Goal: Information Seeking & Learning: Learn about a topic

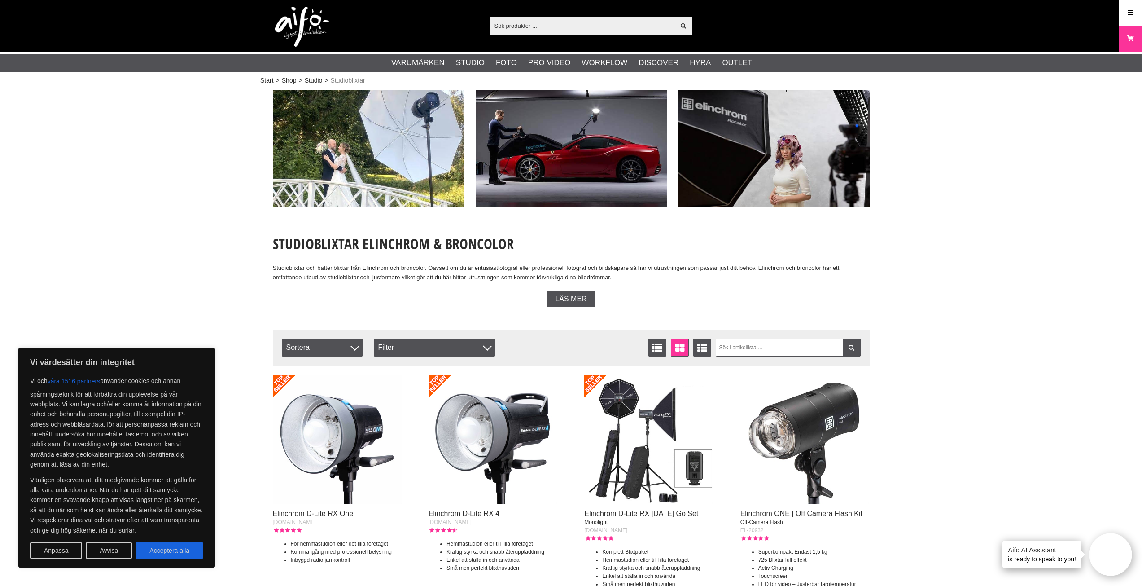
paste input "D-lite RX ONE"
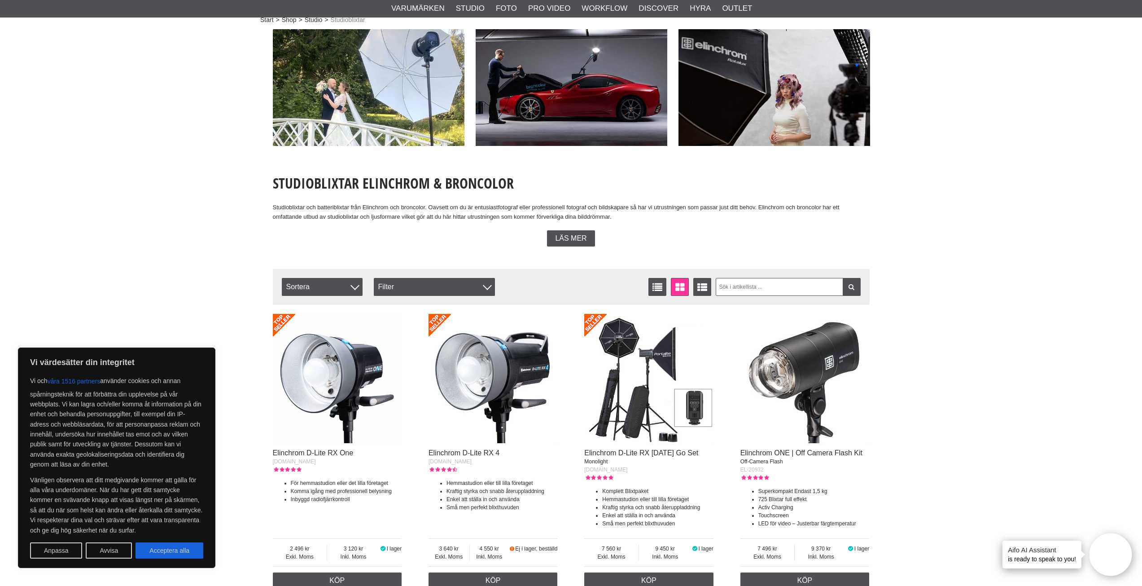
scroll to position [135, 0]
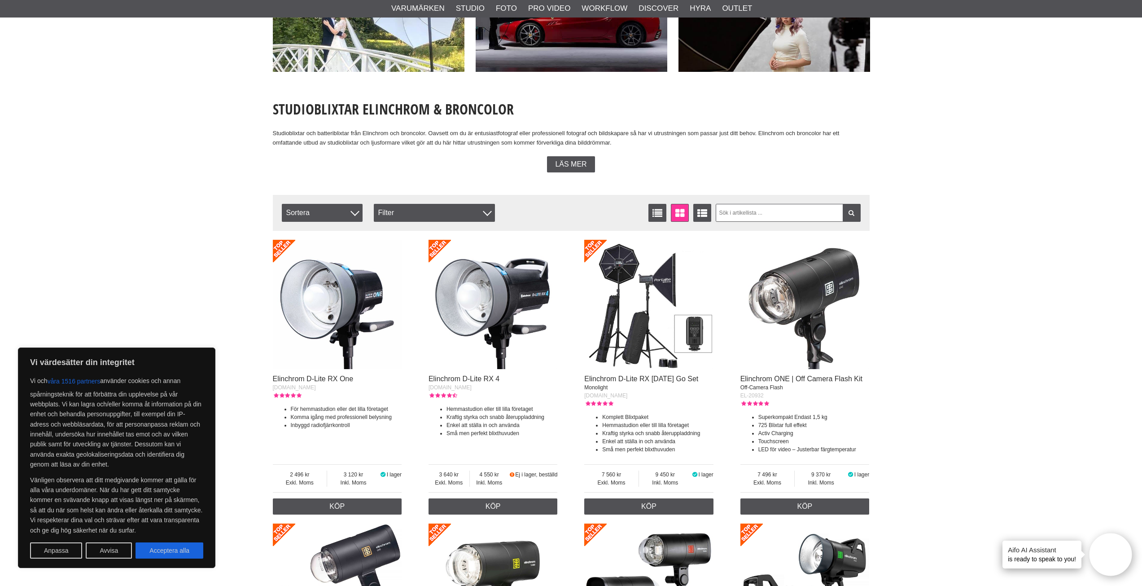
type input "D-lite RX ONE"
click at [339, 312] on img at bounding box center [337, 304] width 129 height 129
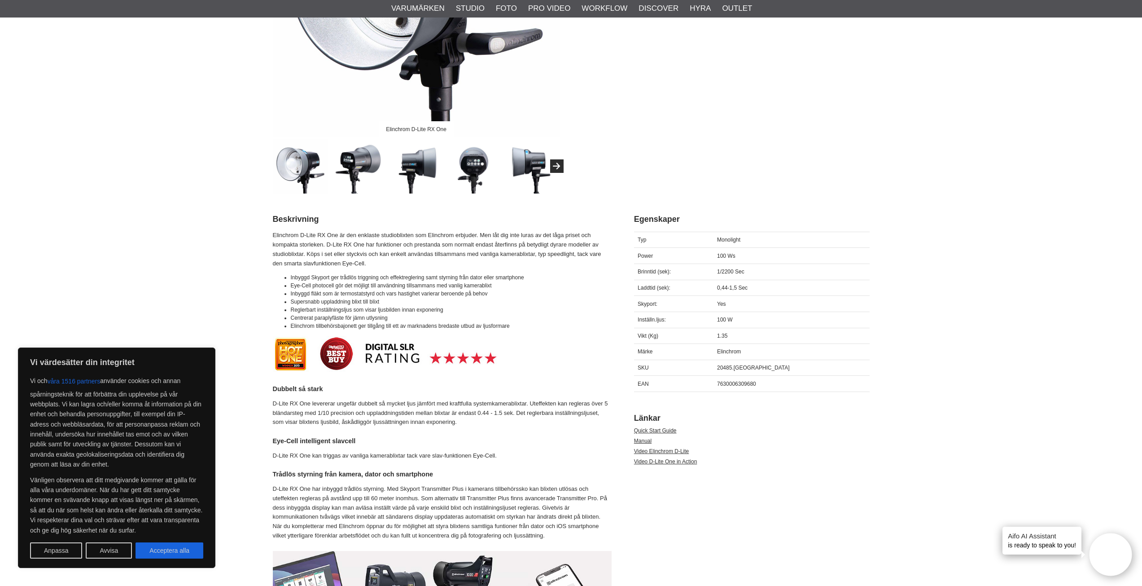
scroll to position [135, 0]
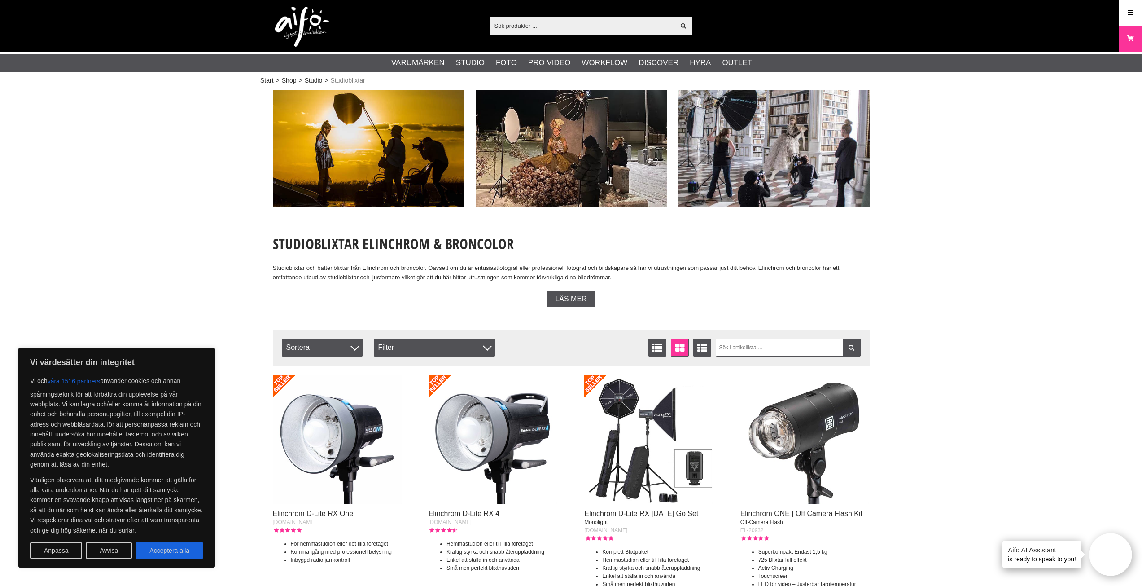
click at [577, 26] on input "text" at bounding box center [582, 25] width 185 height 13
paste input "D-lite RX ONE"
type input "D-lite RX ONE"
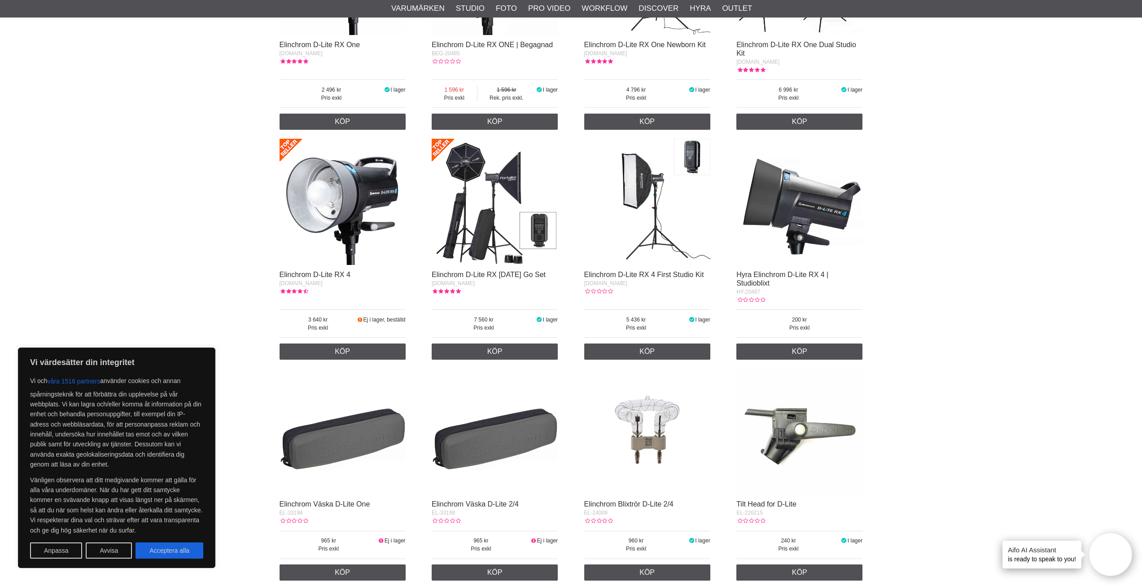
scroll to position [314, 0]
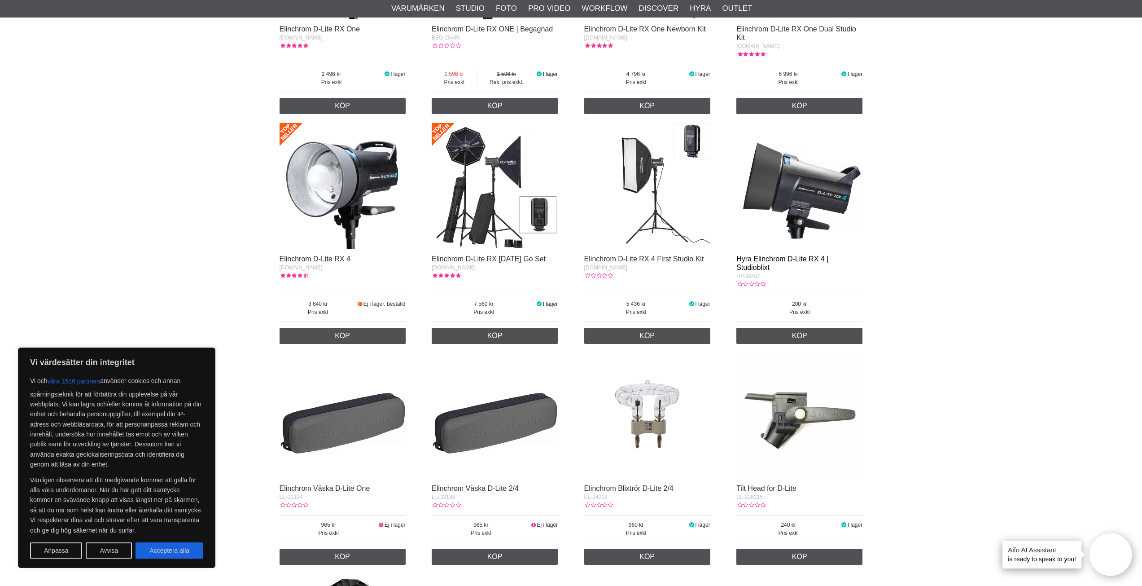
click at [786, 259] on link "Hyra Elinchrom D-Lite RX 4 | Studioblixt" at bounding box center [783, 263] width 92 height 16
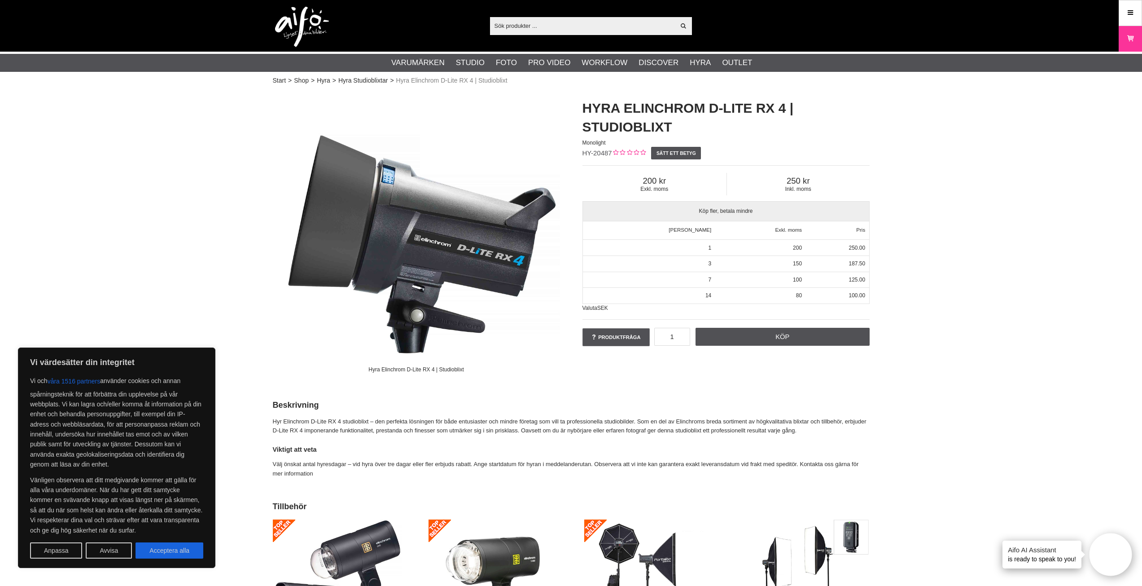
click at [490, 249] on img at bounding box center [416, 233] width 287 height 287
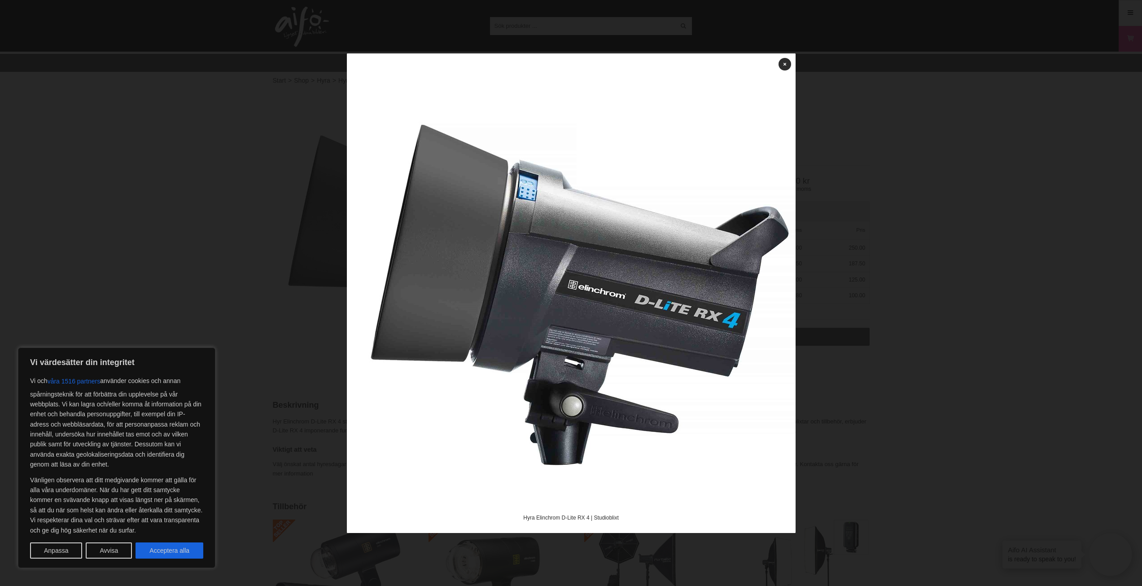
click at [887, 294] on div at bounding box center [571, 293] width 1142 height 586
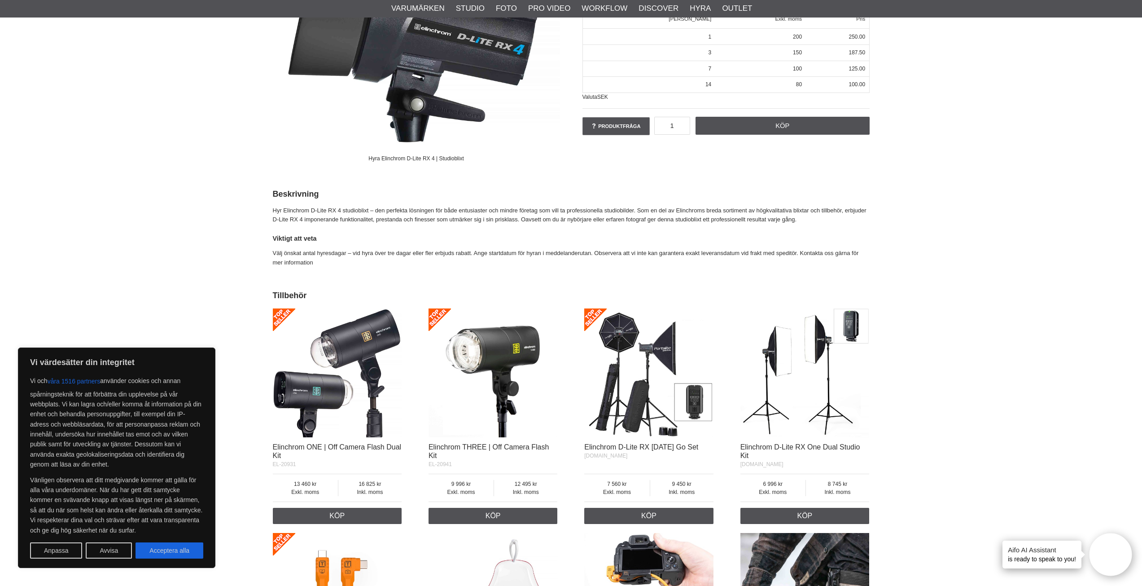
scroll to position [224, 0]
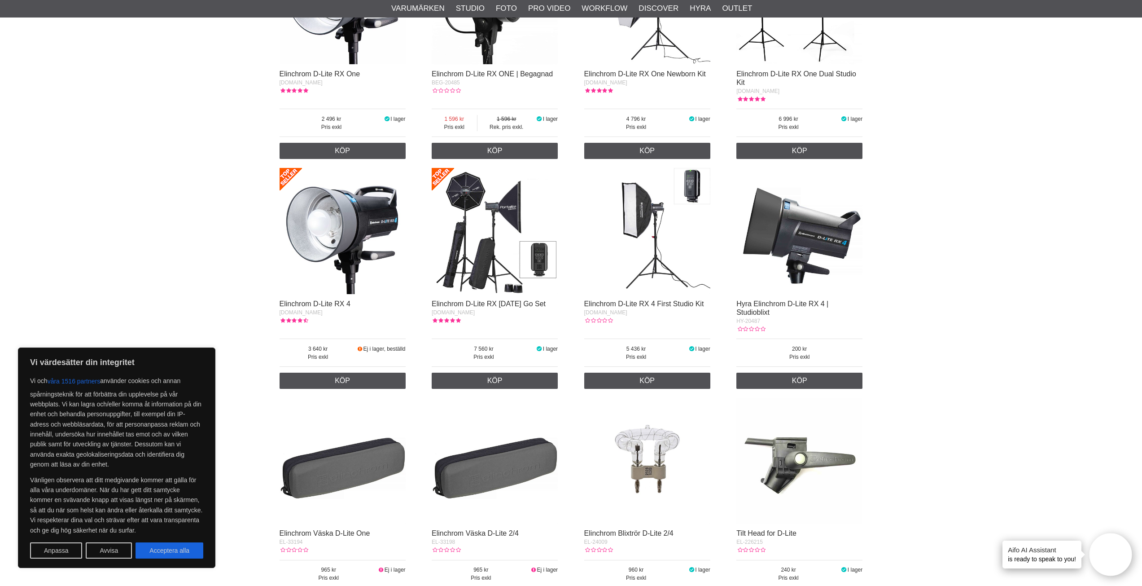
scroll to position [314, 0]
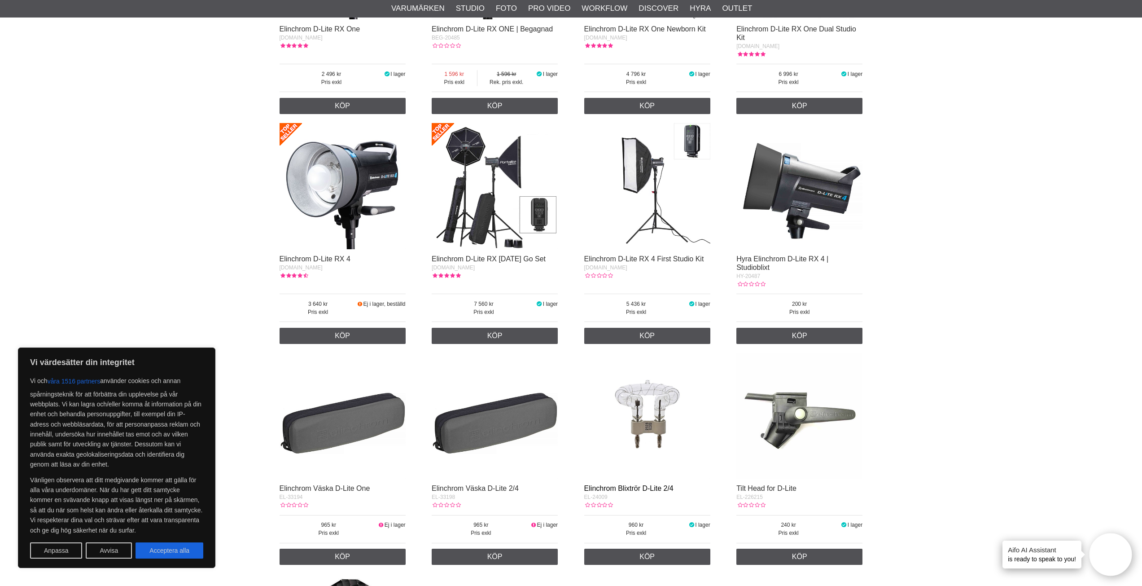
click at [640, 487] on link "Elinchrom Blixtrör D-Lite 2/4" at bounding box center [628, 488] width 89 height 8
